Goal: Task Accomplishment & Management: Manage account settings

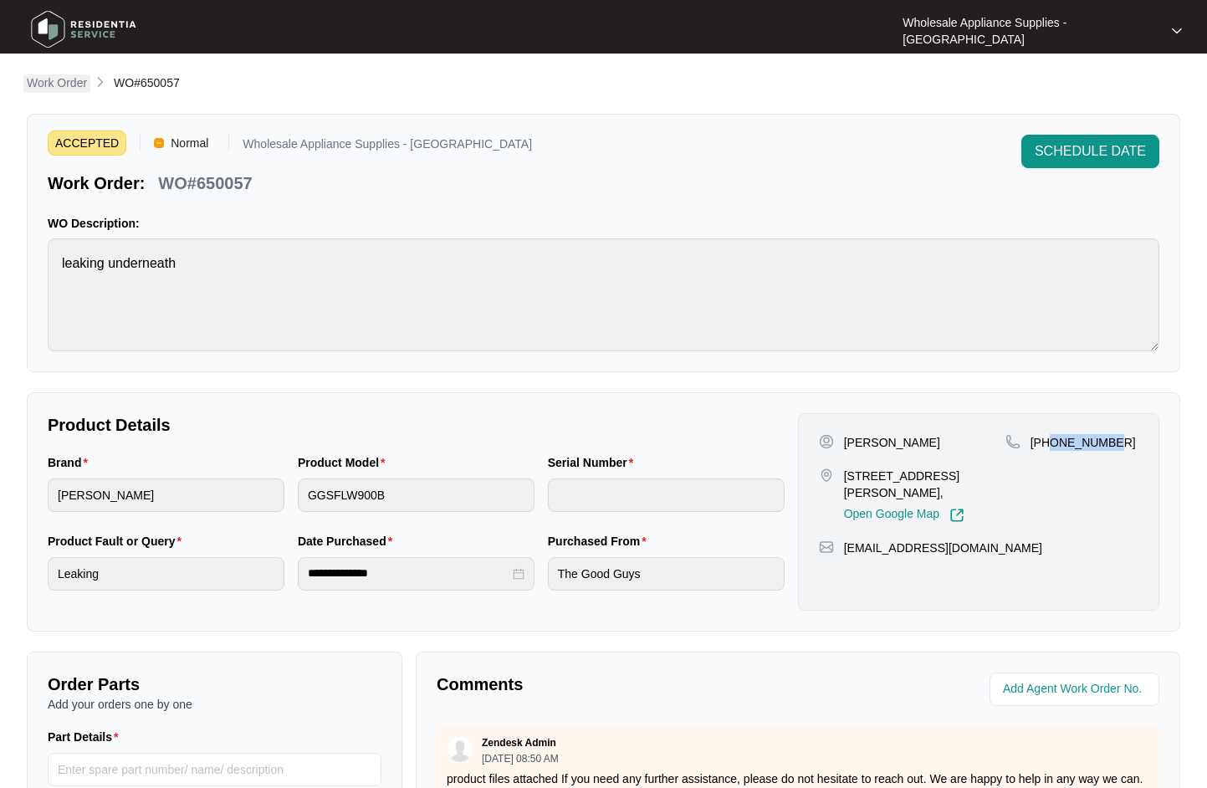
click at [60, 86] on p "Work Order" at bounding box center [57, 82] width 60 height 17
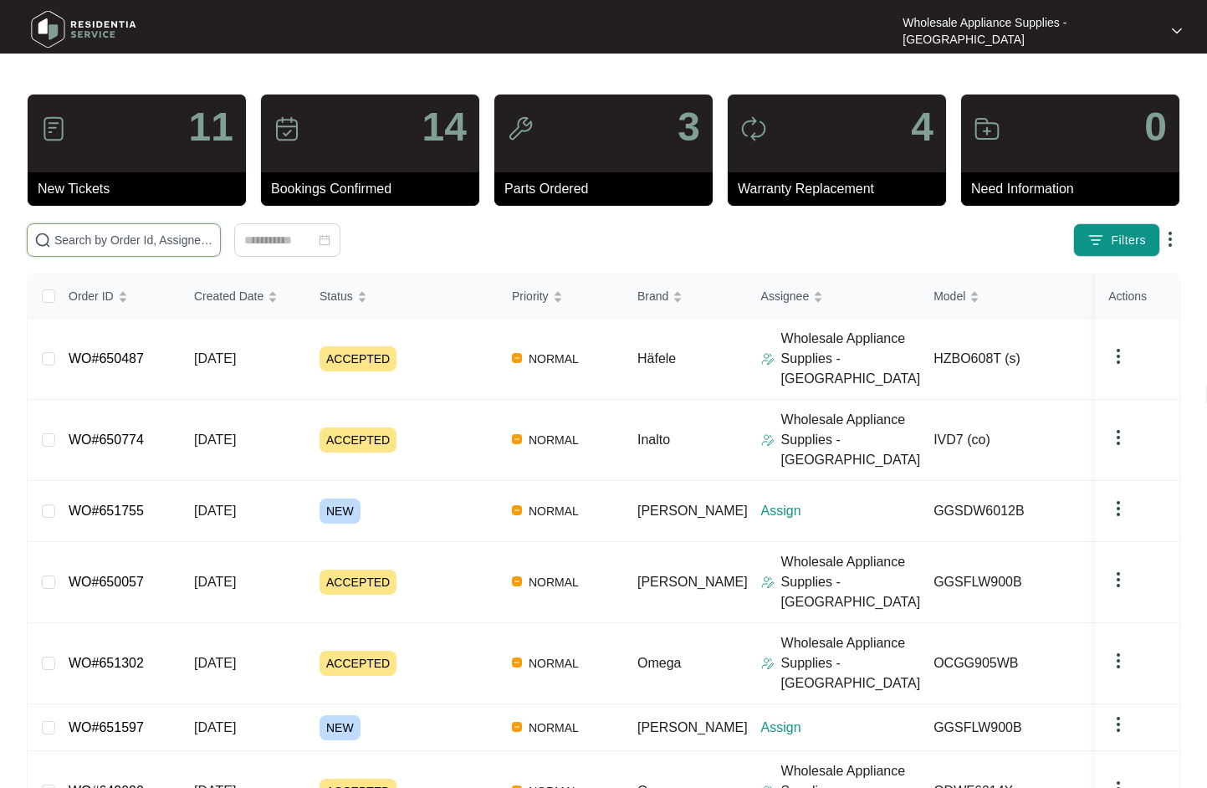
click at [126, 241] on input "text" at bounding box center [133, 240] width 159 height 18
paste input "650774"
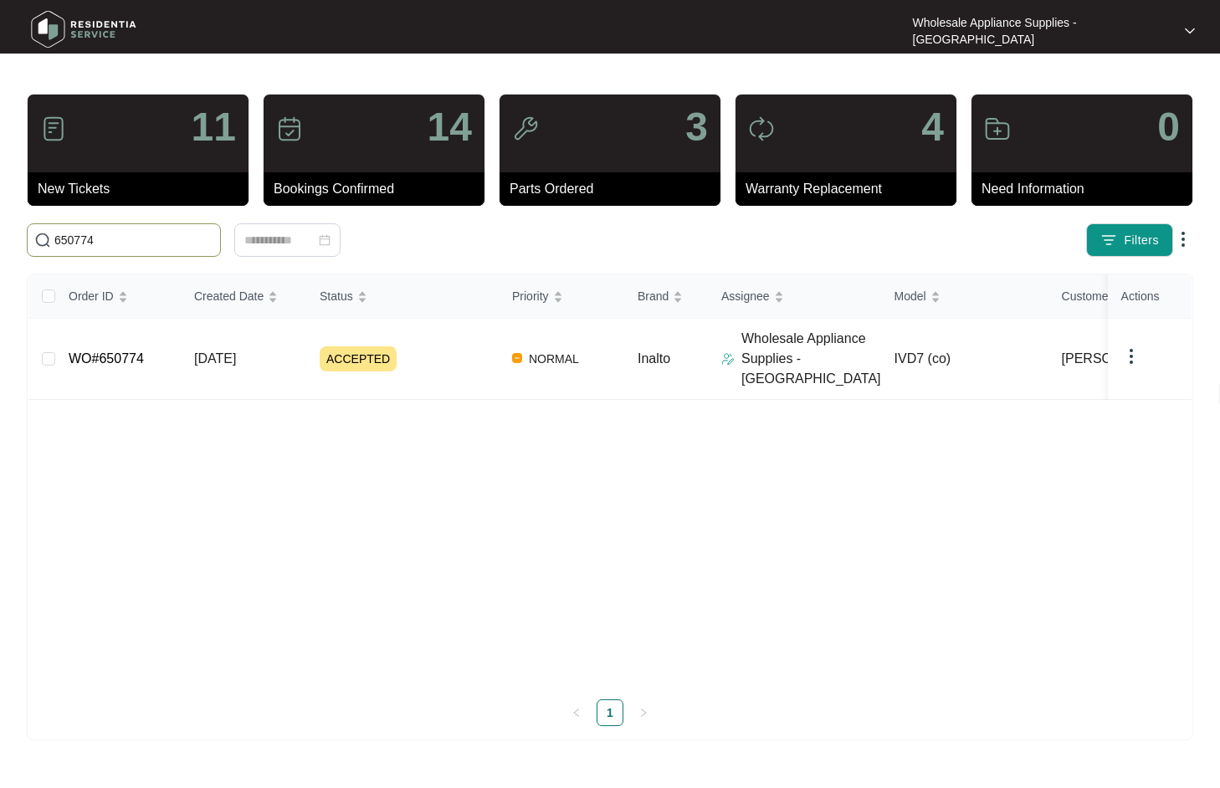
type input "650774"
click at [224, 356] on span "[DATE]" at bounding box center [215, 358] width 42 height 14
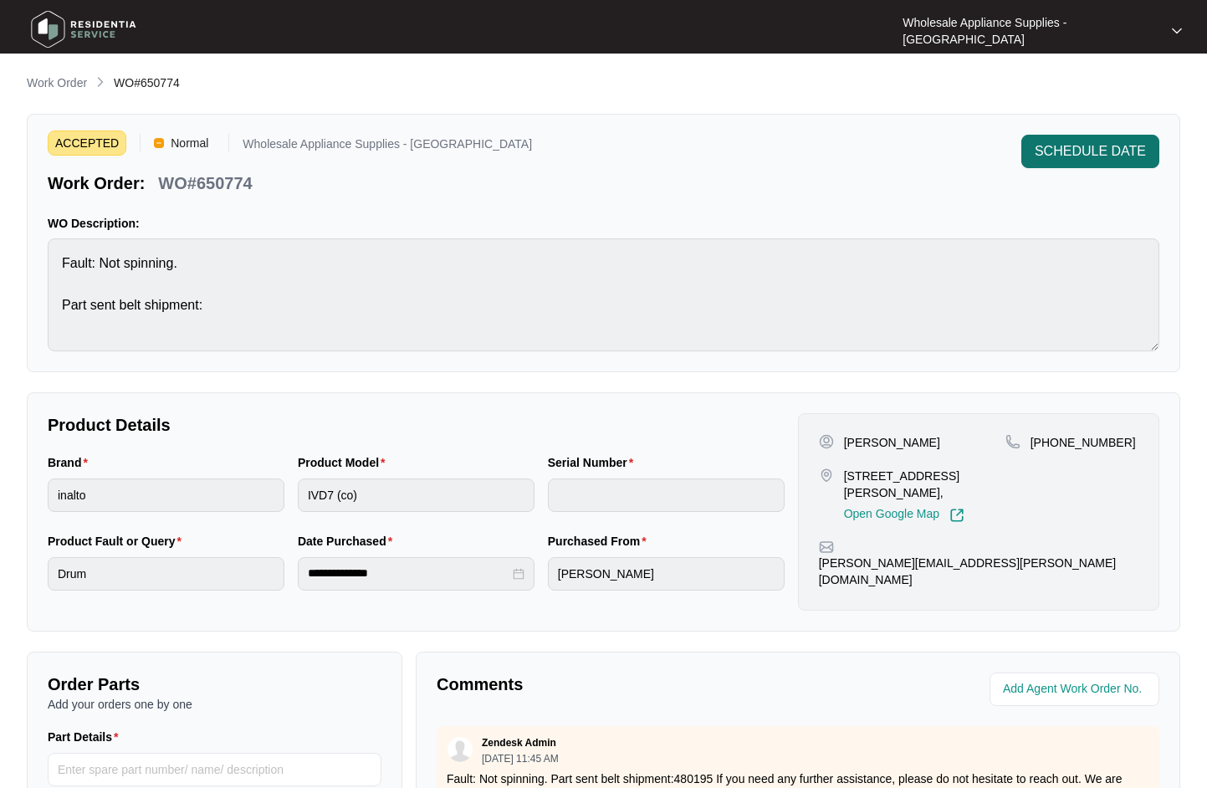
click at [1116, 144] on span "SCHEDULE DATE" at bounding box center [1090, 151] width 111 height 20
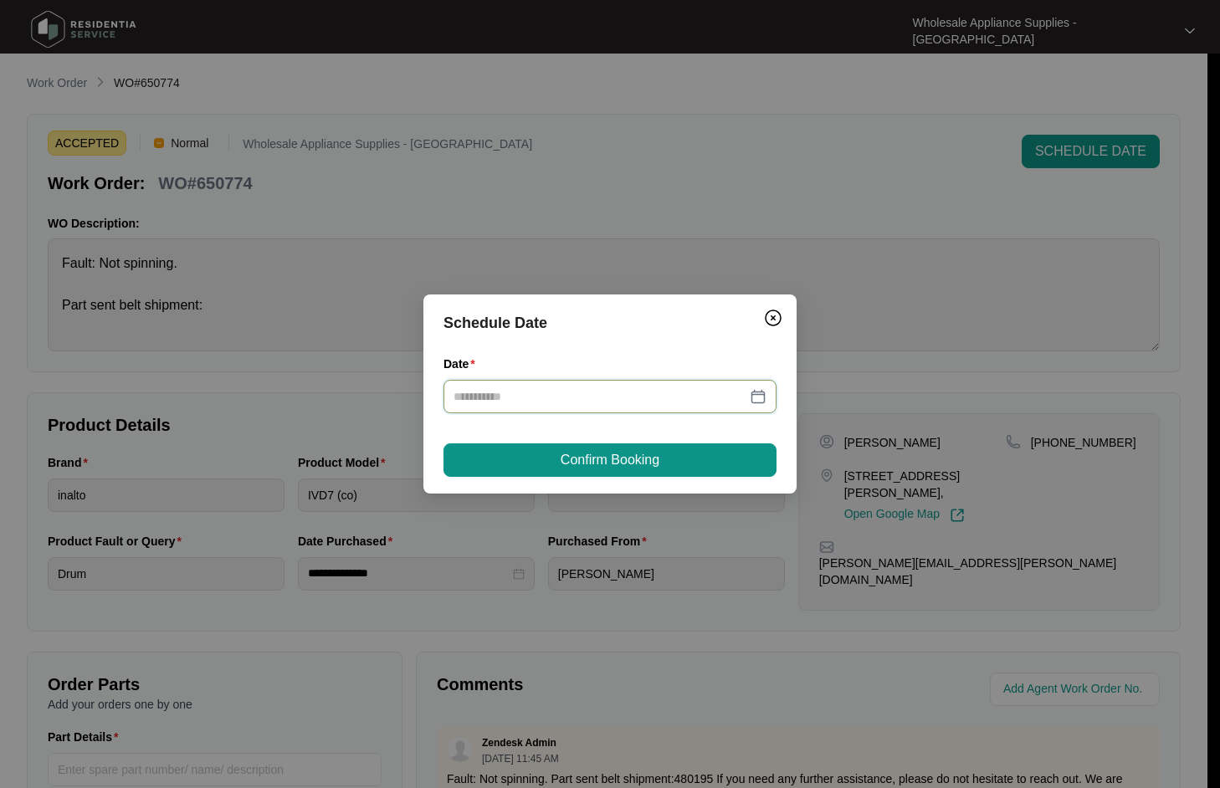
click at [534, 402] on input "Date" at bounding box center [599, 396] width 293 height 18
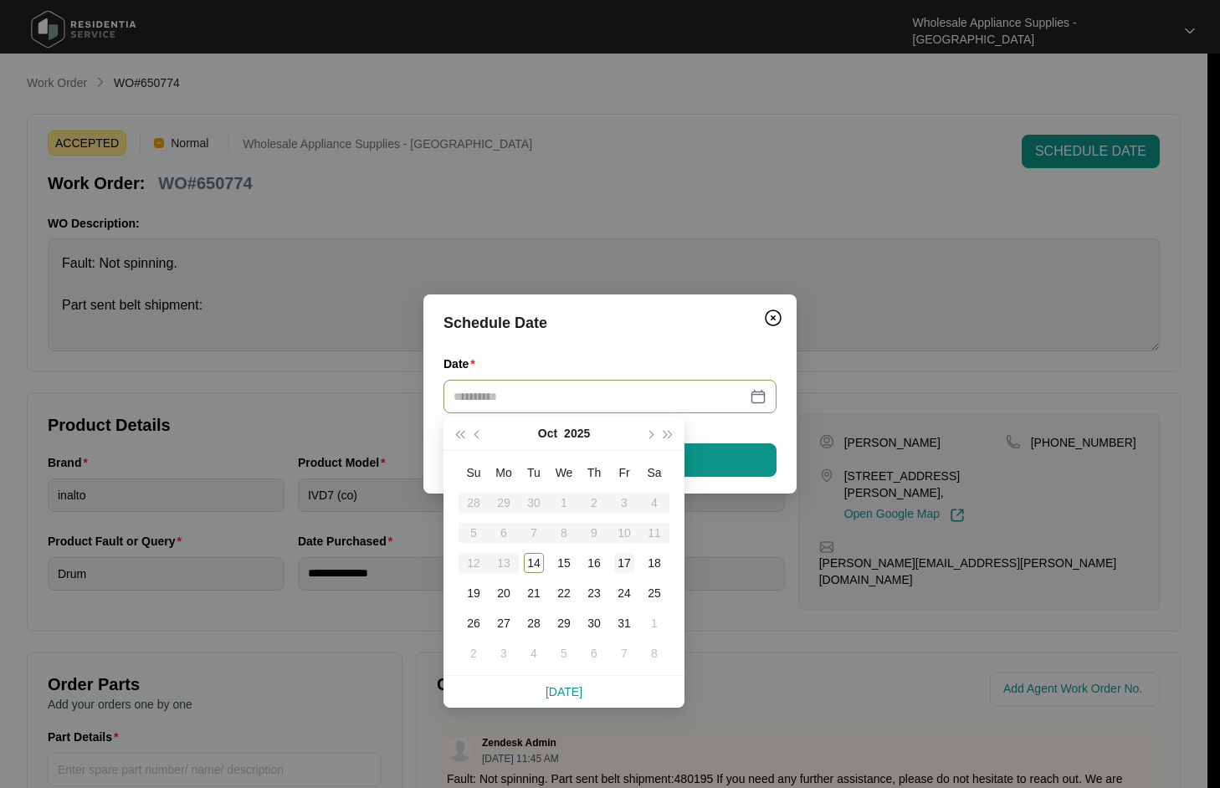
click at [620, 567] on div "17" at bounding box center [624, 563] width 20 height 20
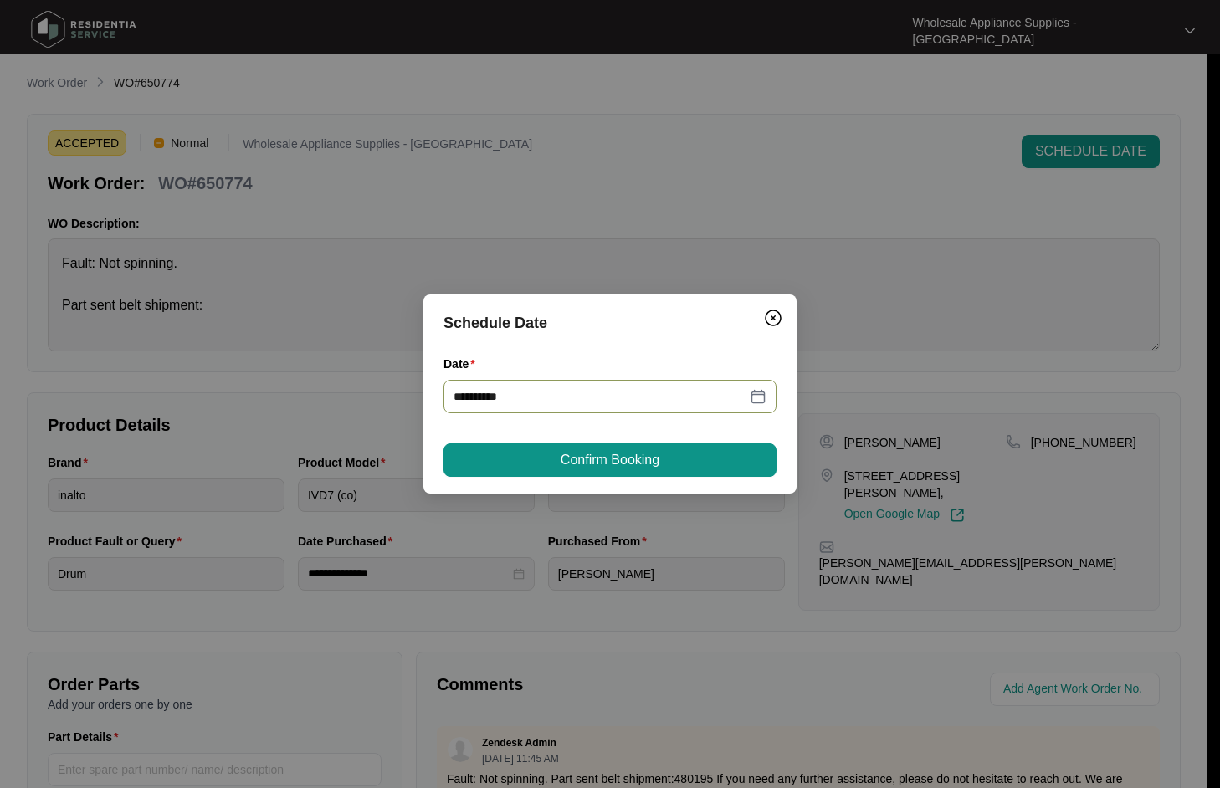
type input "**********"
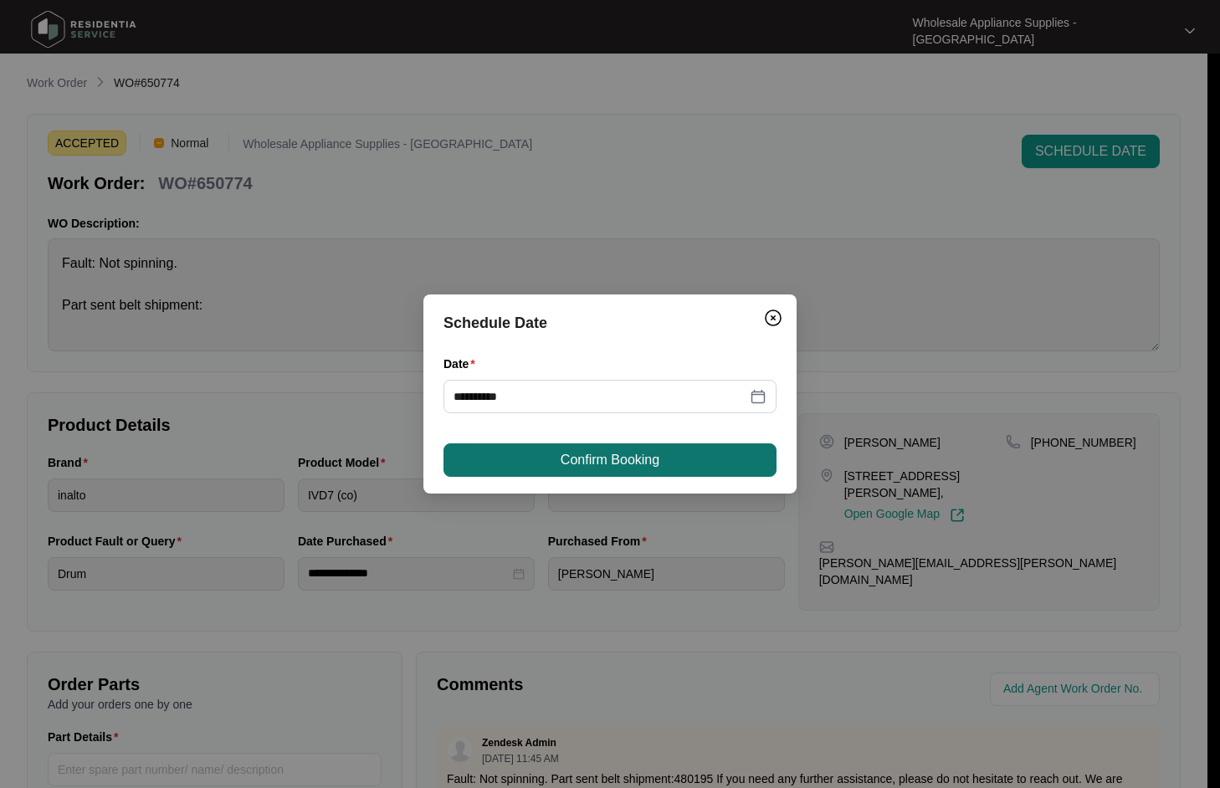
click at [632, 450] on span "Confirm Booking" at bounding box center [609, 460] width 99 height 20
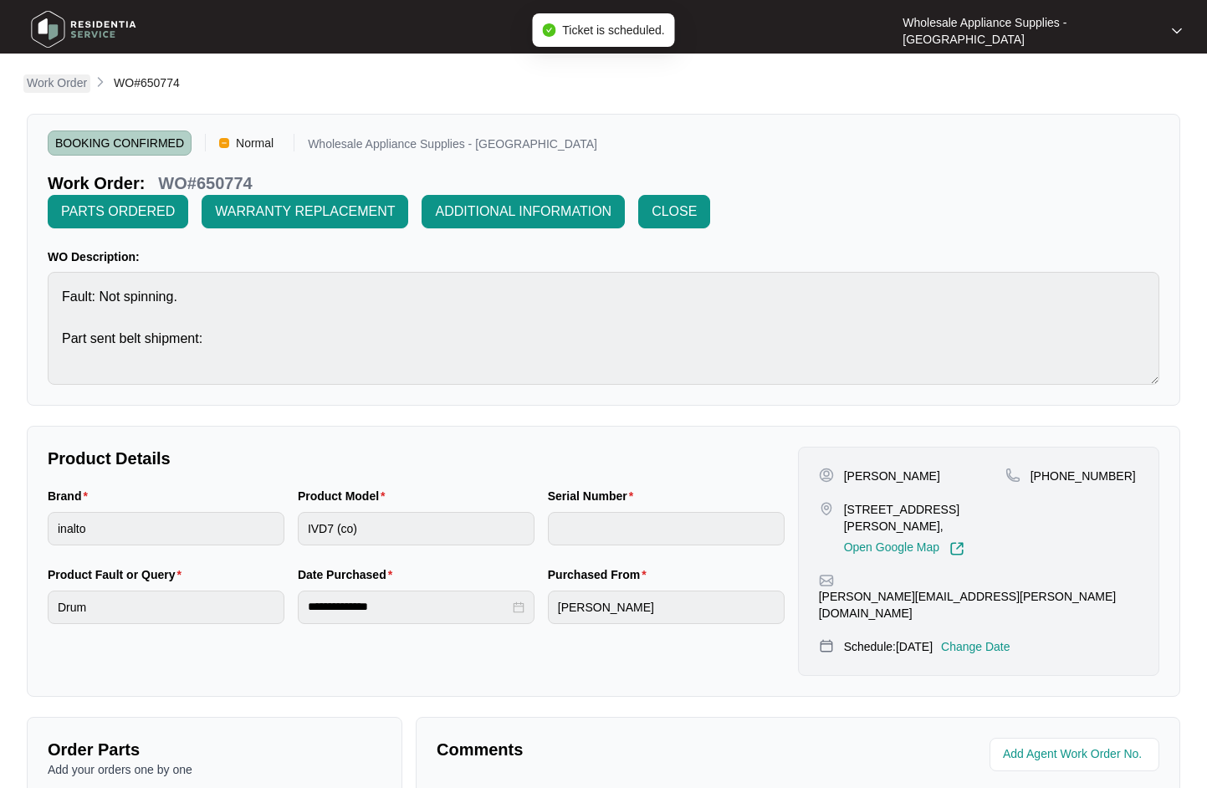
click at [73, 79] on p "Work Order" at bounding box center [57, 82] width 60 height 17
